Goal: Task Accomplishment & Management: Manage account settings

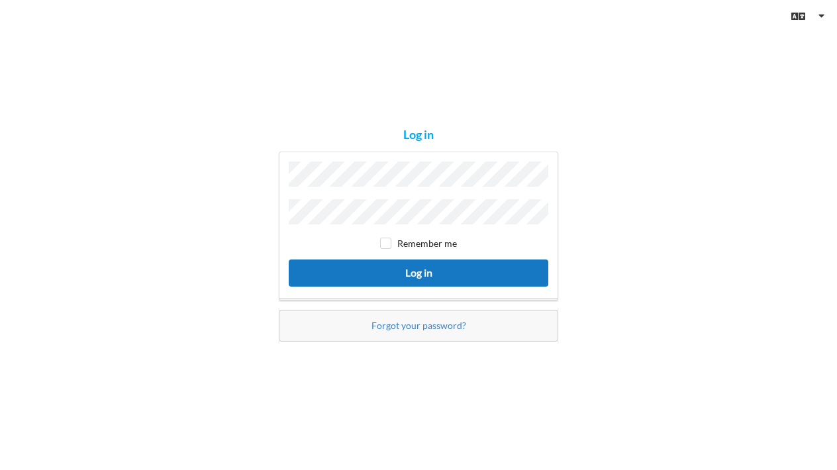
click at [353, 273] on button "Log in" at bounding box center [419, 273] width 260 height 27
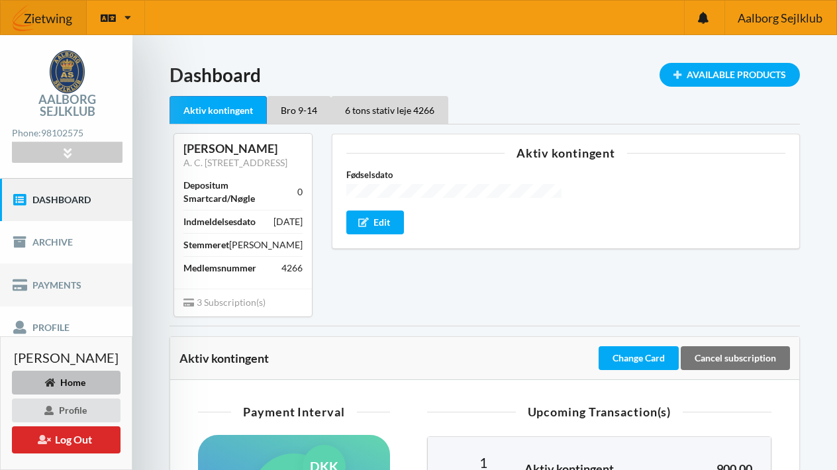
click at [58, 284] on link "Payments" at bounding box center [66, 284] width 132 height 42
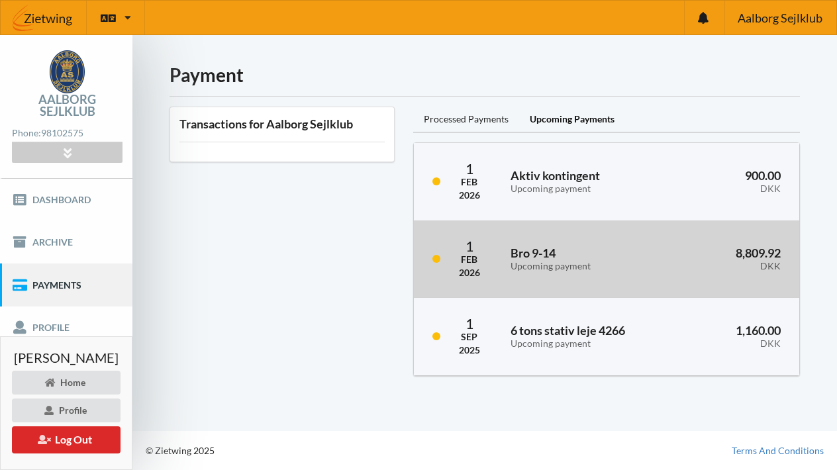
click at [542, 261] on div "Upcoming payment" at bounding box center [582, 266] width 144 height 11
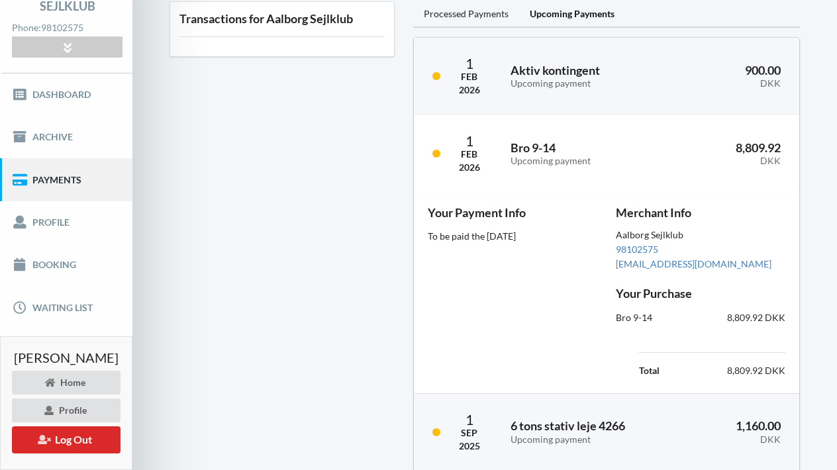
scroll to position [101, 0]
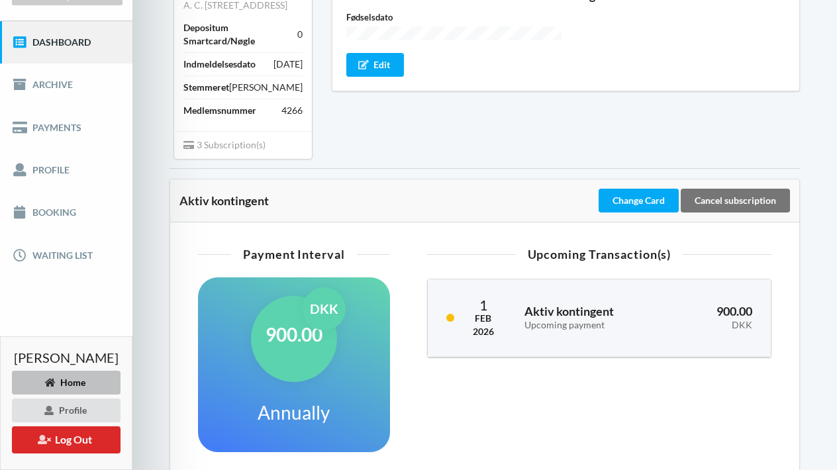
scroll to position [156, 0]
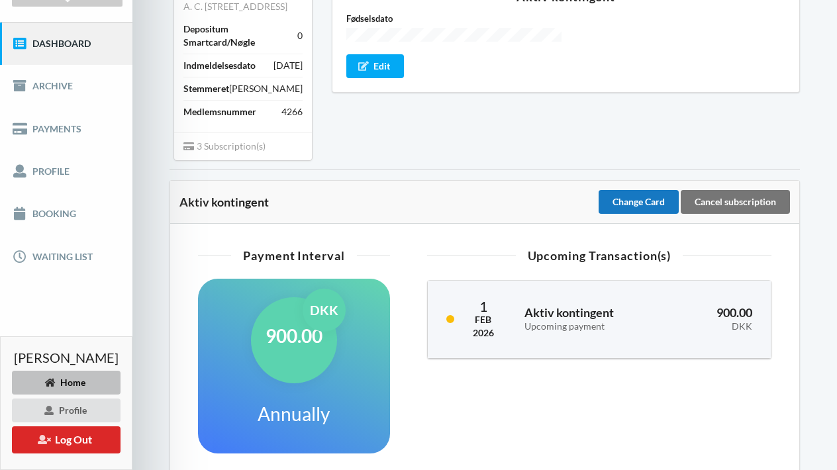
click at [652, 214] on div "Change Card" at bounding box center [638, 202] width 80 height 24
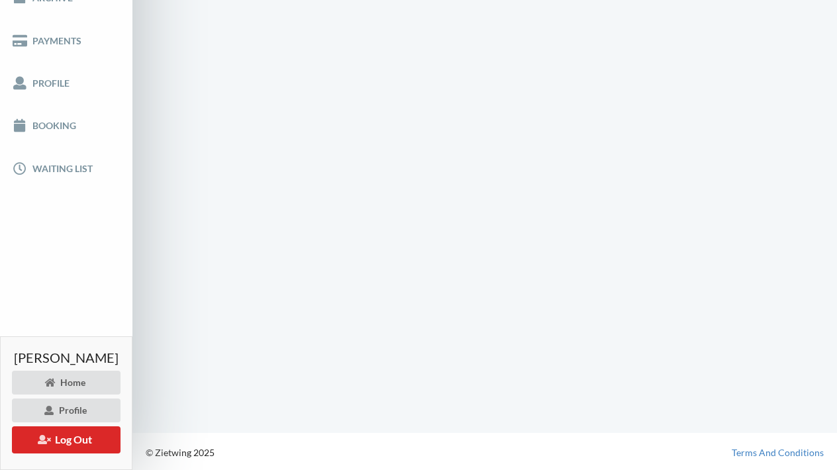
scroll to position [132, 0]
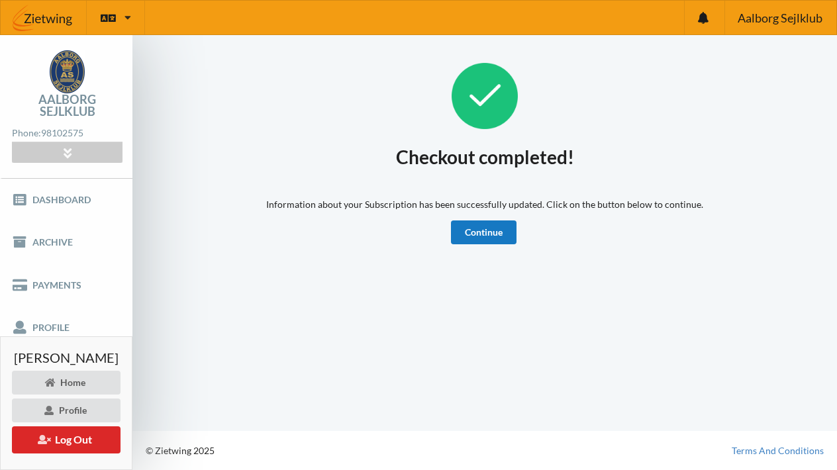
click at [487, 225] on link "Continue" at bounding box center [484, 232] width 66 height 24
